Goal: Task Accomplishment & Management: Complete application form

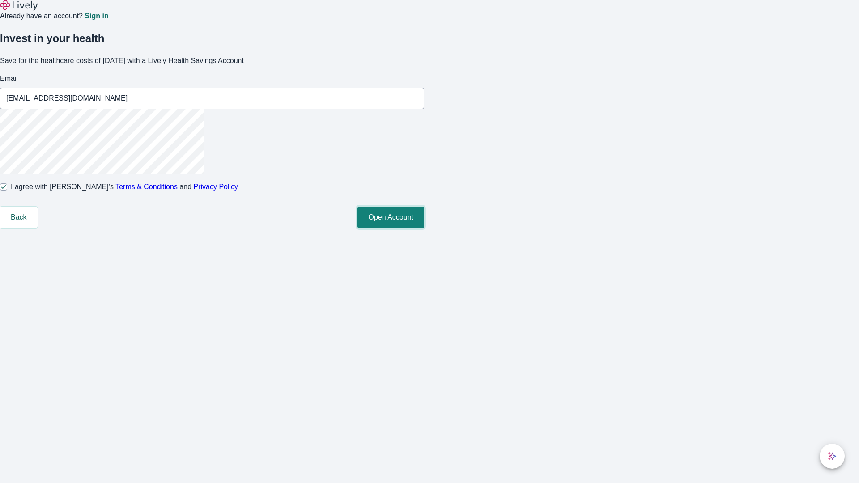
click at [424, 228] on button "Open Account" at bounding box center [390, 217] width 67 height 21
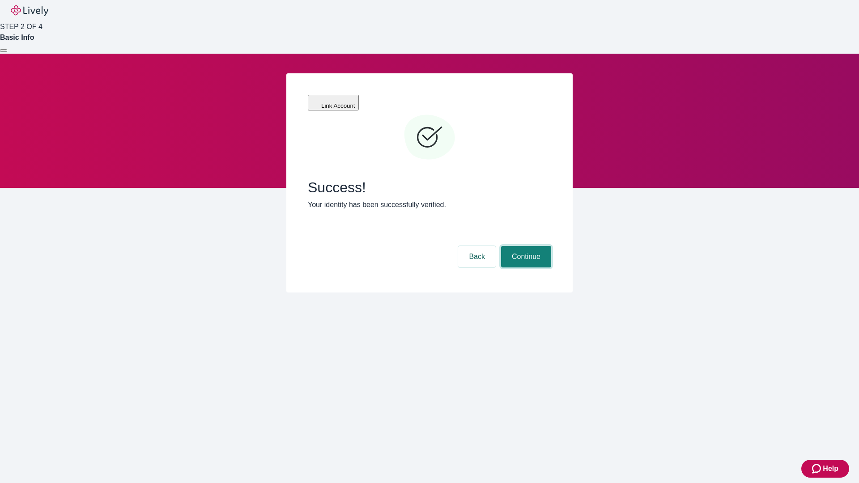
click at [525, 246] on button "Continue" at bounding box center [526, 256] width 50 height 21
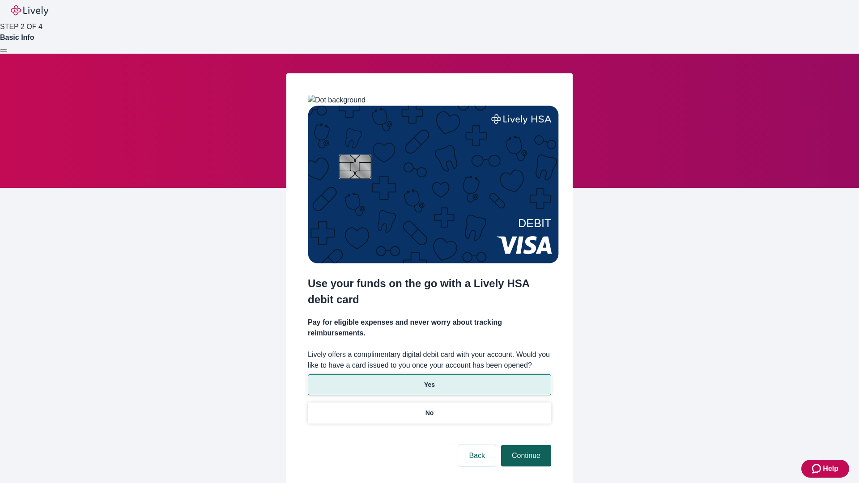
click at [429, 408] on p "No" at bounding box center [429, 412] width 8 height 9
click at [525, 445] on button "Continue" at bounding box center [526, 455] width 50 height 21
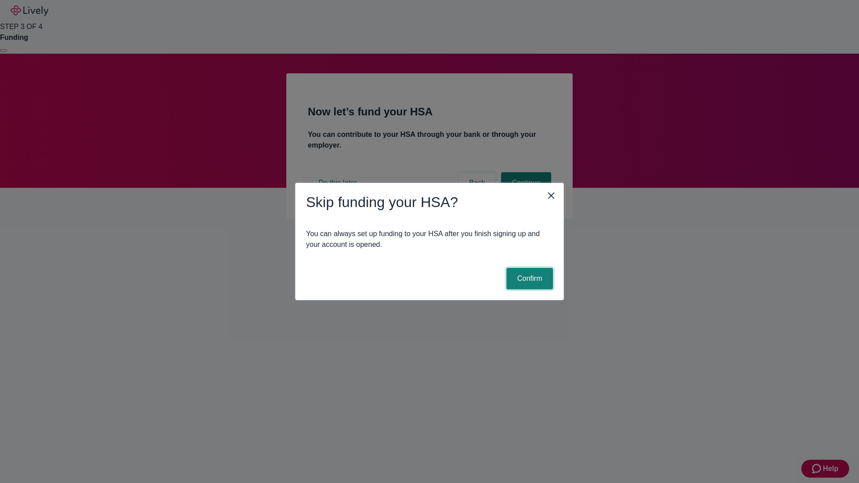
click at [528, 279] on button "Confirm" at bounding box center [529, 278] width 47 height 21
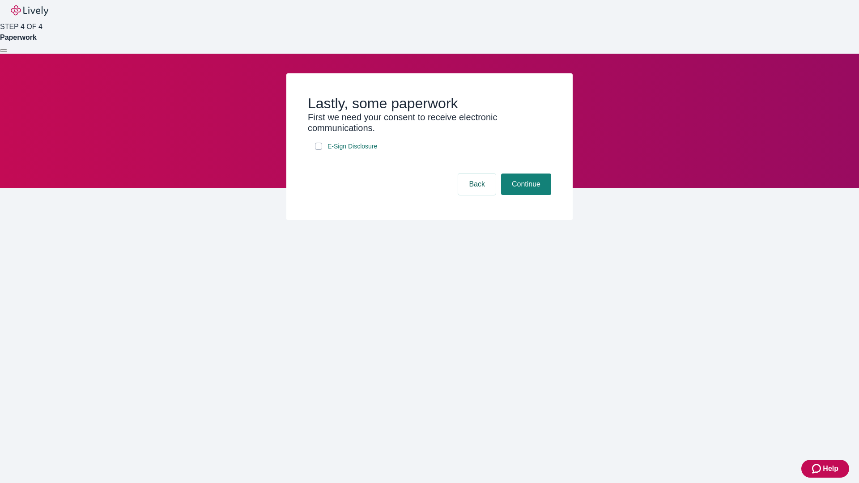
click at [318, 150] on input "E-Sign Disclosure" at bounding box center [318, 146] width 7 height 7
checkbox input "true"
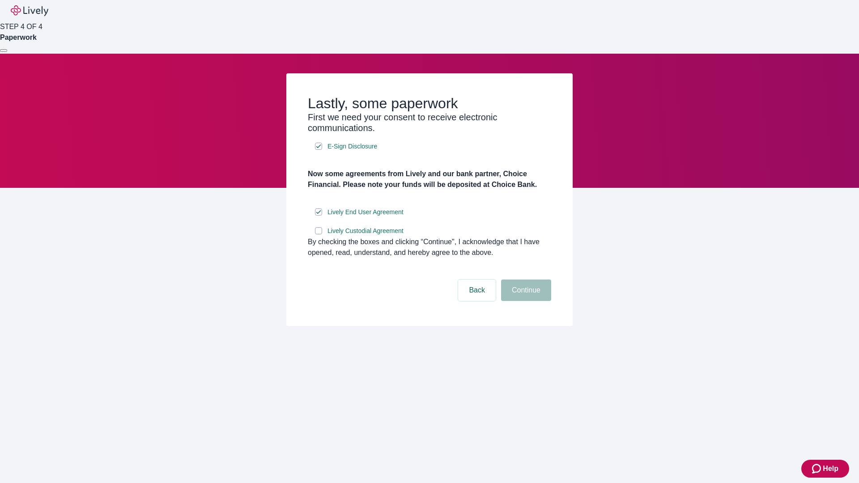
click at [318, 234] on input "Lively Custodial Agreement" at bounding box center [318, 230] width 7 height 7
checkbox input "true"
click at [525, 301] on button "Continue" at bounding box center [526, 290] width 50 height 21
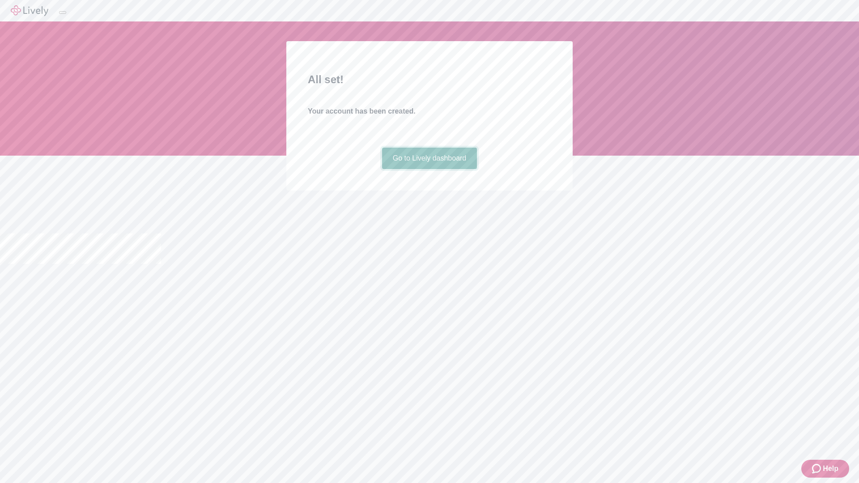
click at [429, 169] on link "Go to Lively dashboard" at bounding box center [429, 158] width 95 height 21
